Goal: Check status: Check status

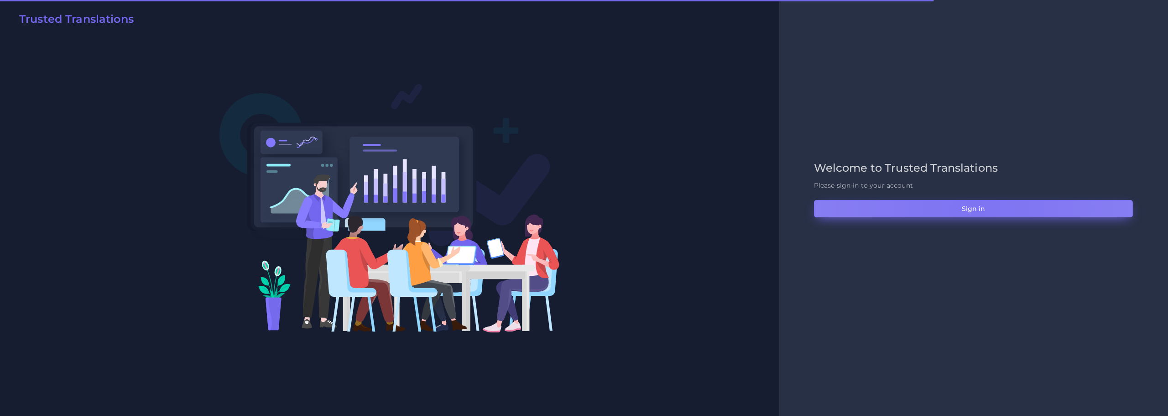
click at [975, 209] on button "Sign in" at bounding box center [973, 208] width 319 height 17
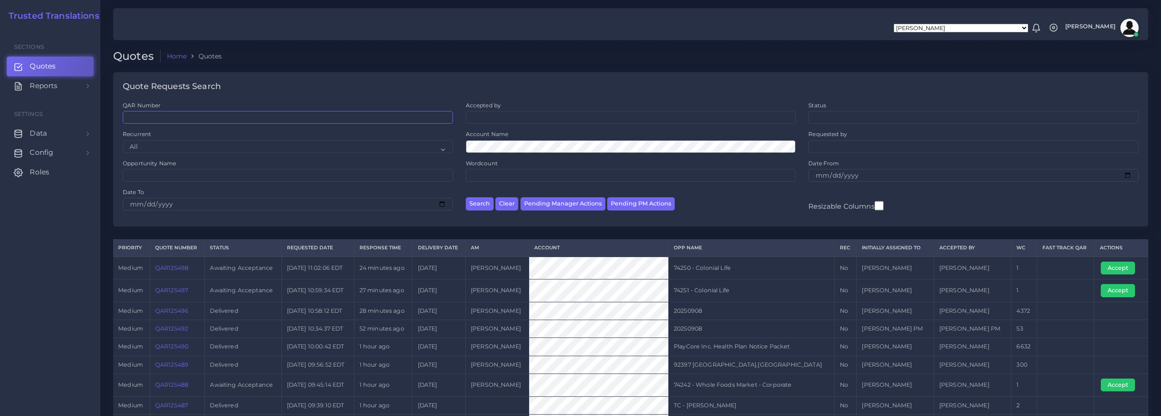
click at [188, 119] on input "QAR Number" at bounding box center [288, 117] width 330 height 13
paste input "QAR122560"
type input "QAR122560"
click at [483, 202] on button "Search" at bounding box center [480, 203] width 28 height 13
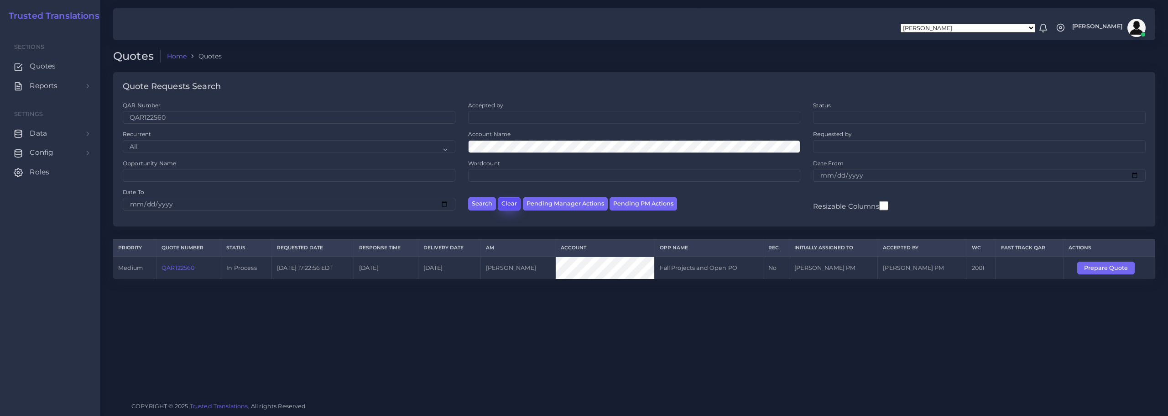
click at [511, 203] on button "Clear" at bounding box center [509, 203] width 23 height 13
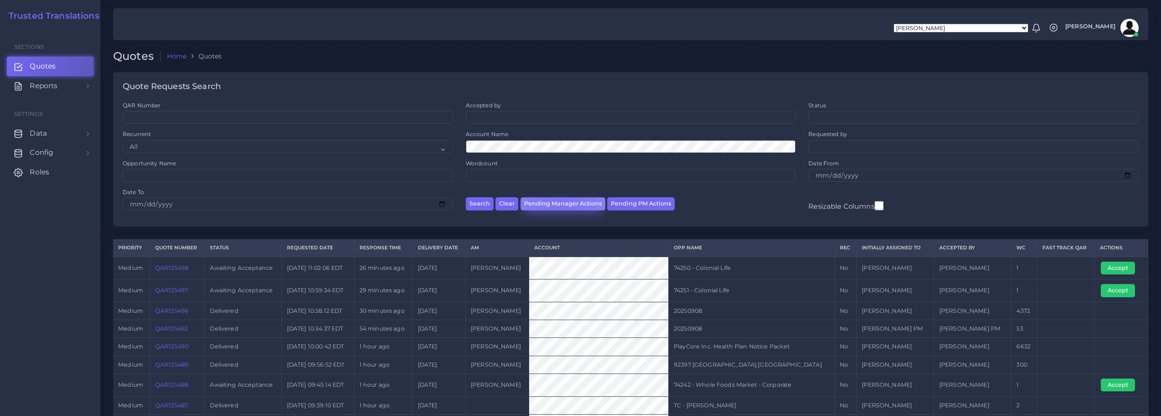
click at [558, 204] on button "Pending Manager Actions" at bounding box center [563, 203] width 85 height 13
select select "awaiting_manager_initial_review"
